Goal: Navigation & Orientation: Find specific page/section

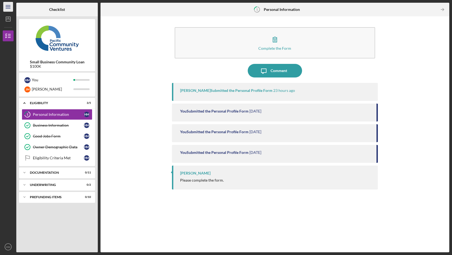
click at [9, 7] on line "button" at bounding box center [8, 7] width 4 height 0
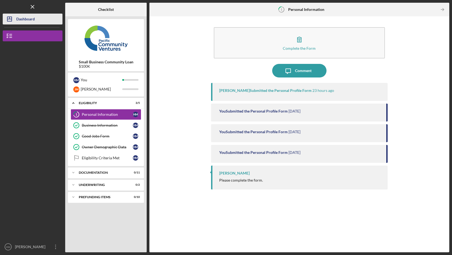
click at [11, 19] on line "button" at bounding box center [9, 19] width 4 height 0
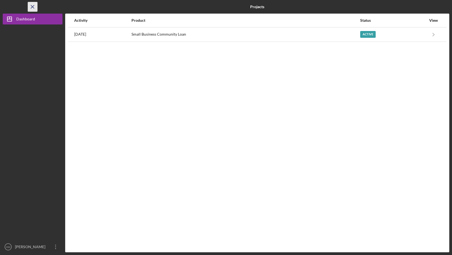
click at [32, 7] on icon "Icon/Menu Close" at bounding box center [33, 7] width 12 height 12
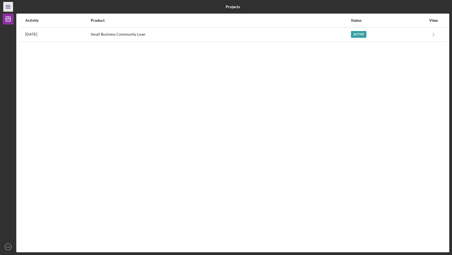
click at [6, 9] on icon "Icon/Menu" at bounding box center [8, 7] width 12 height 12
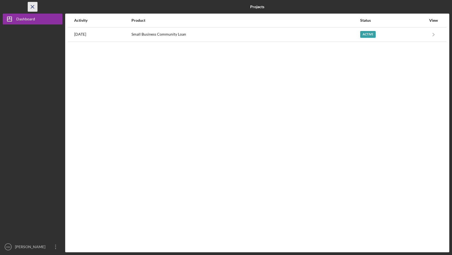
click at [32, 6] on icon "Icon/Menu Close" at bounding box center [33, 7] width 12 height 12
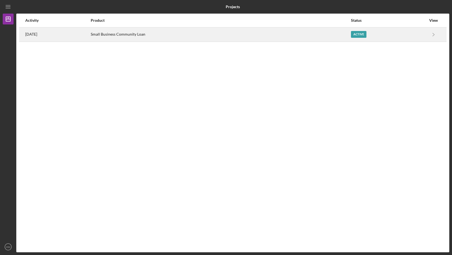
click at [40, 39] on div "[DATE]" at bounding box center [57, 35] width 65 height 14
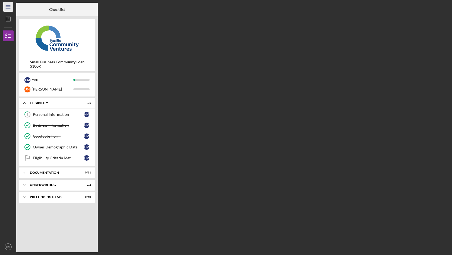
click at [7, 5] on line "button" at bounding box center [8, 5] width 4 height 0
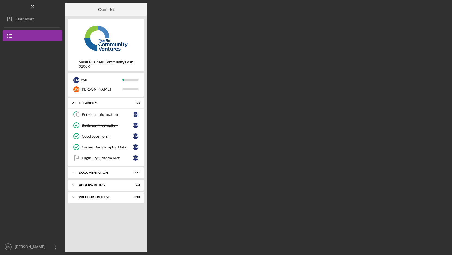
click at [7, 5] on div "Logo-Reversed Created with Sketch. Icon/Menu Close" at bounding box center [33, 7] width 60 height 14
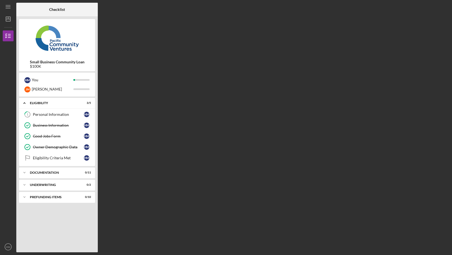
click at [56, 40] on img at bounding box center [57, 38] width 76 height 33
